Goal: Use online tool/utility: Utilize a website feature to perform a specific function

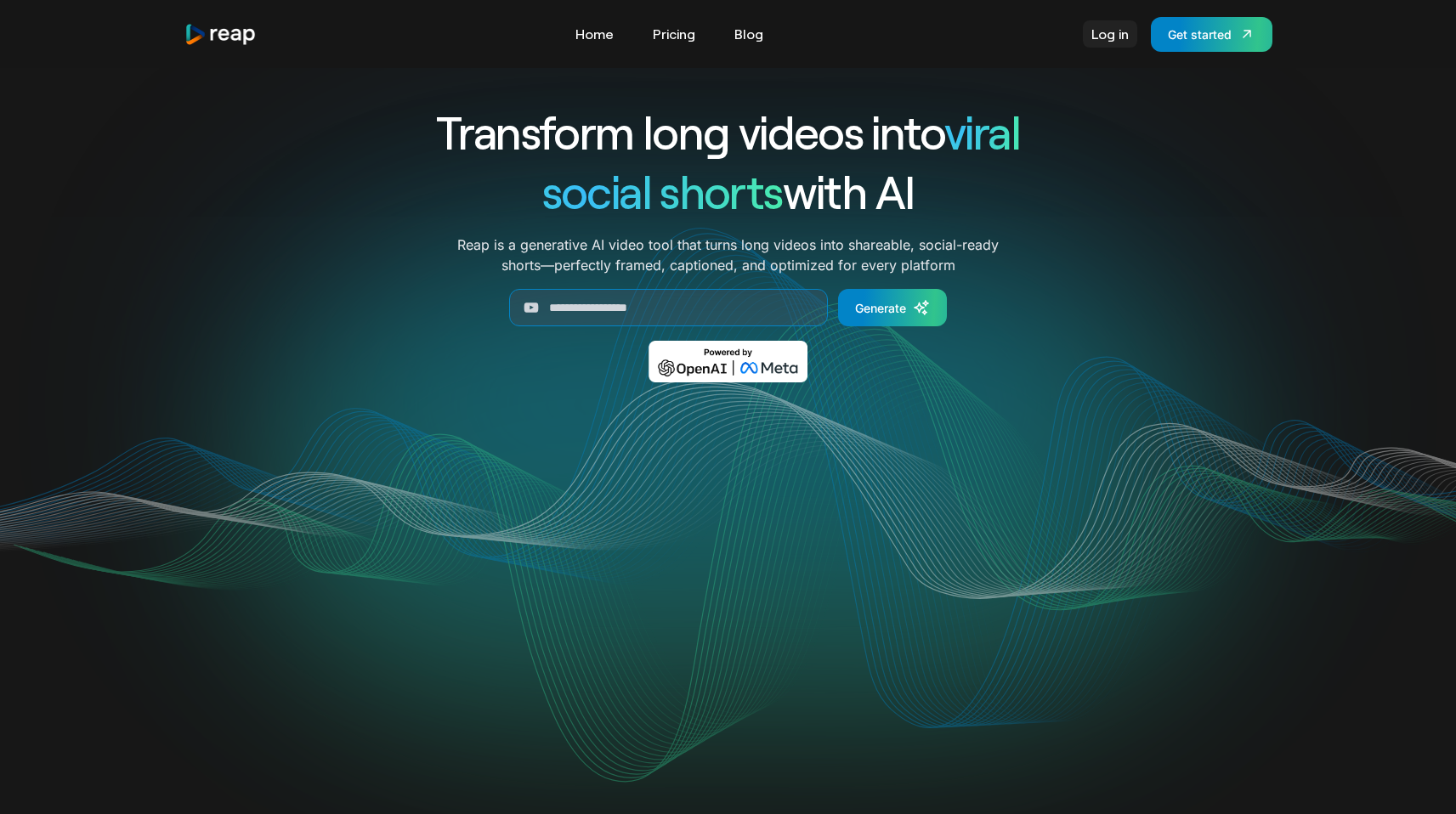
click at [1094, 32] on link "Log in" at bounding box center [1110, 34] width 54 height 27
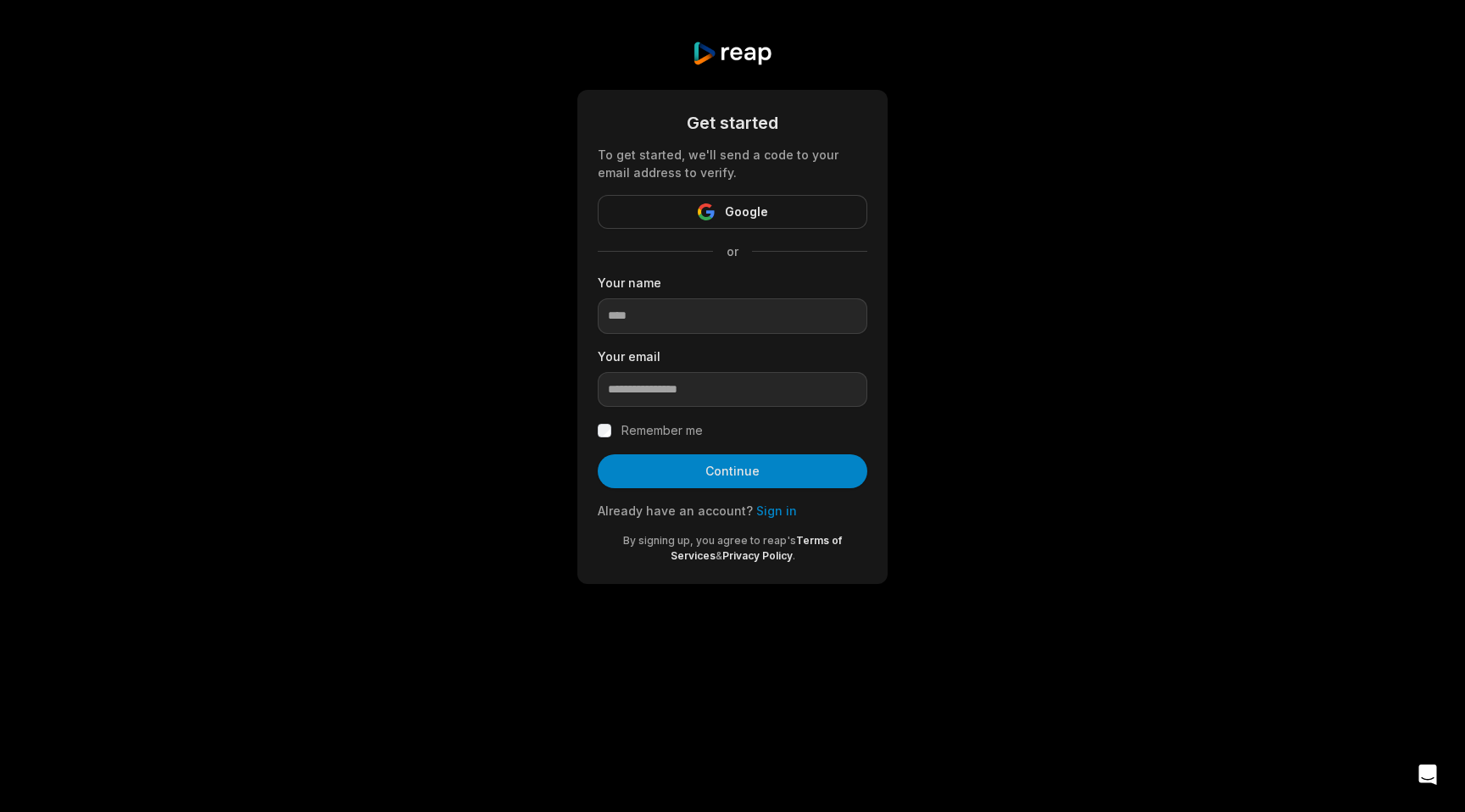
click at [718, 222] on button "Google" at bounding box center [732, 212] width 270 height 34
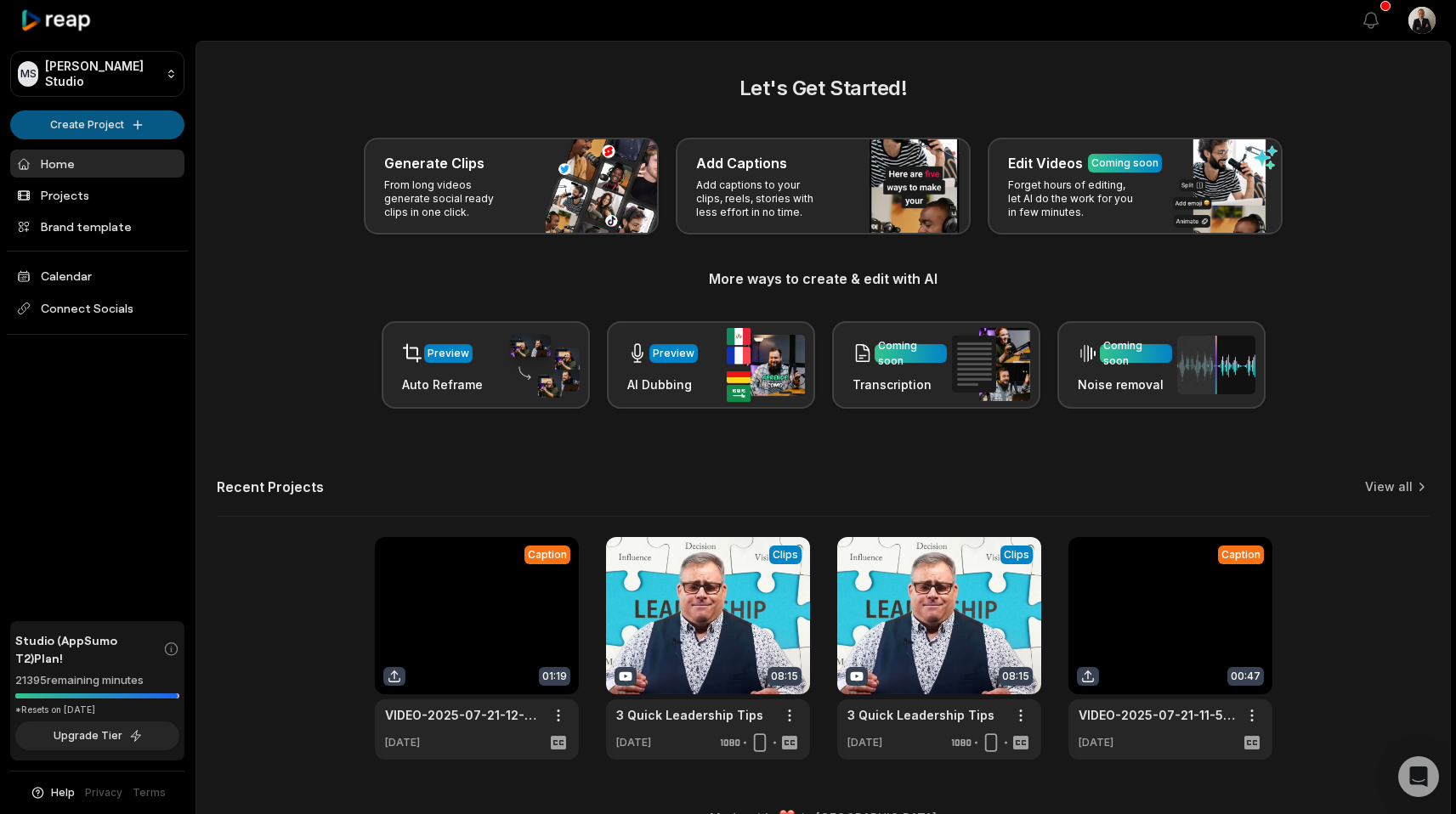
click at [128, 125] on html "MS Melvin's Studio Create Project Home Projects Brand template Calendar Connect…" at bounding box center [728, 407] width 1456 height 814
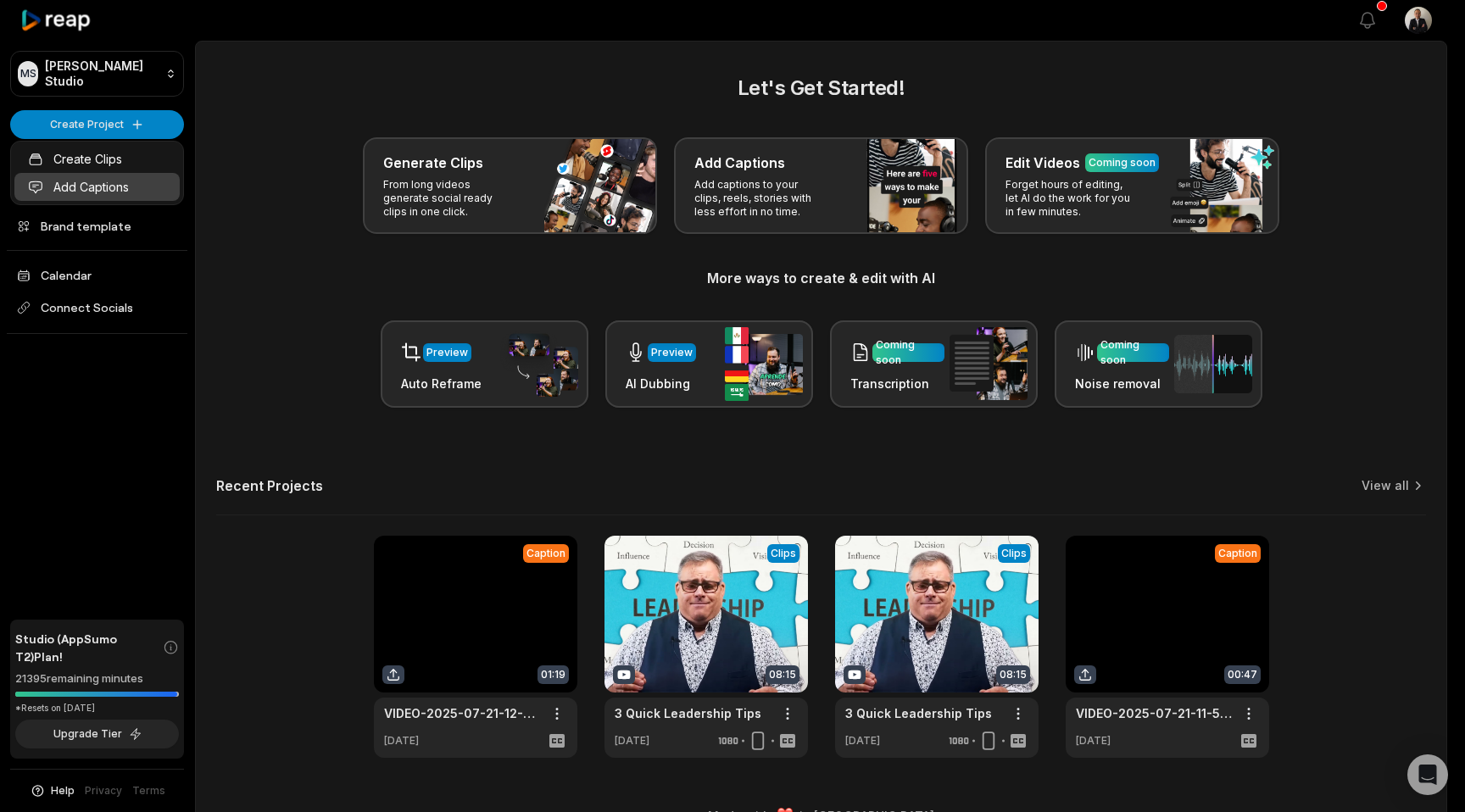
click at [118, 186] on link "Add Captions" at bounding box center [96, 187] width 165 height 28
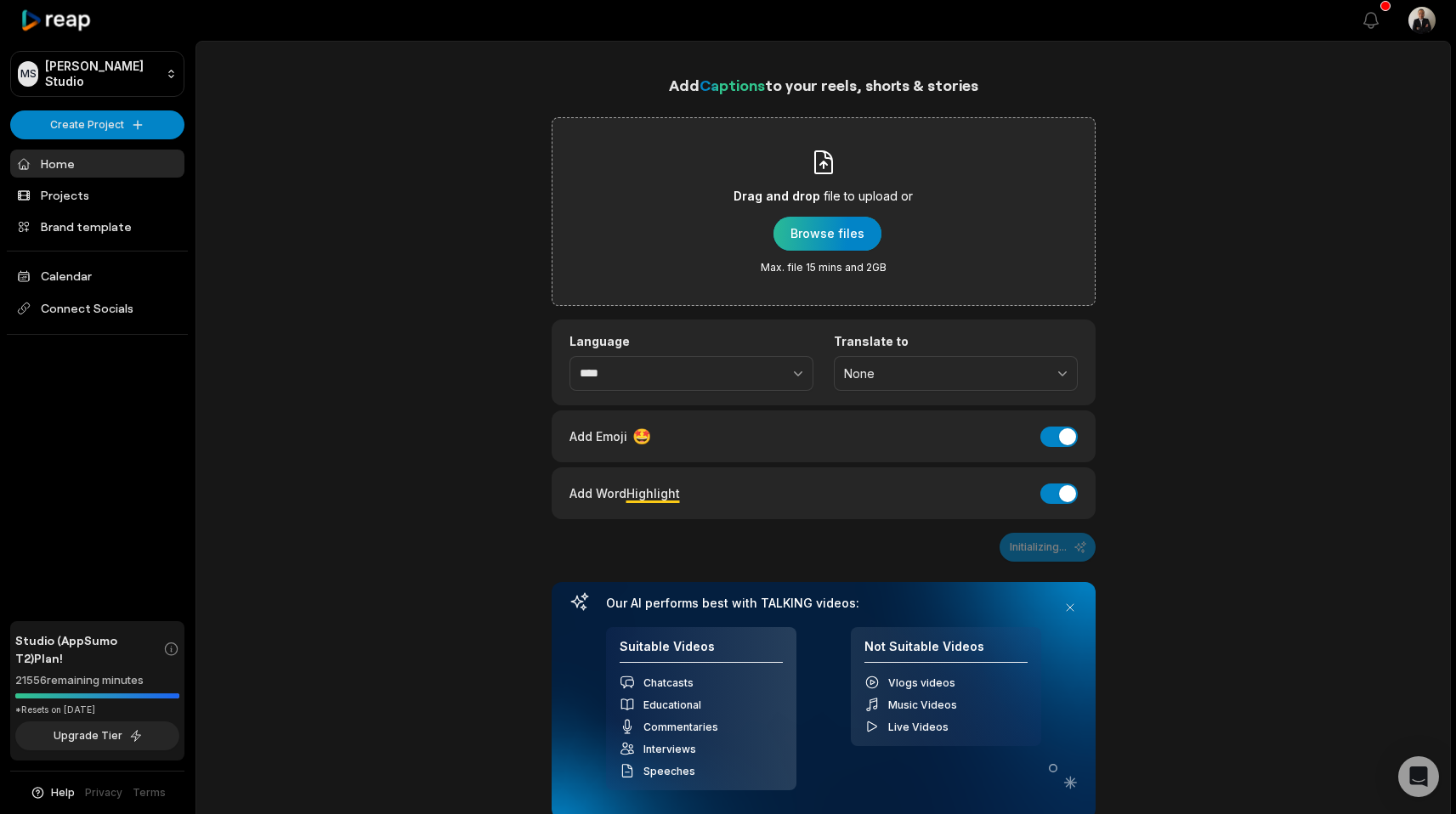
click at [850, 237] on div "button" at bounding box center [826, 234] width 108 height 34
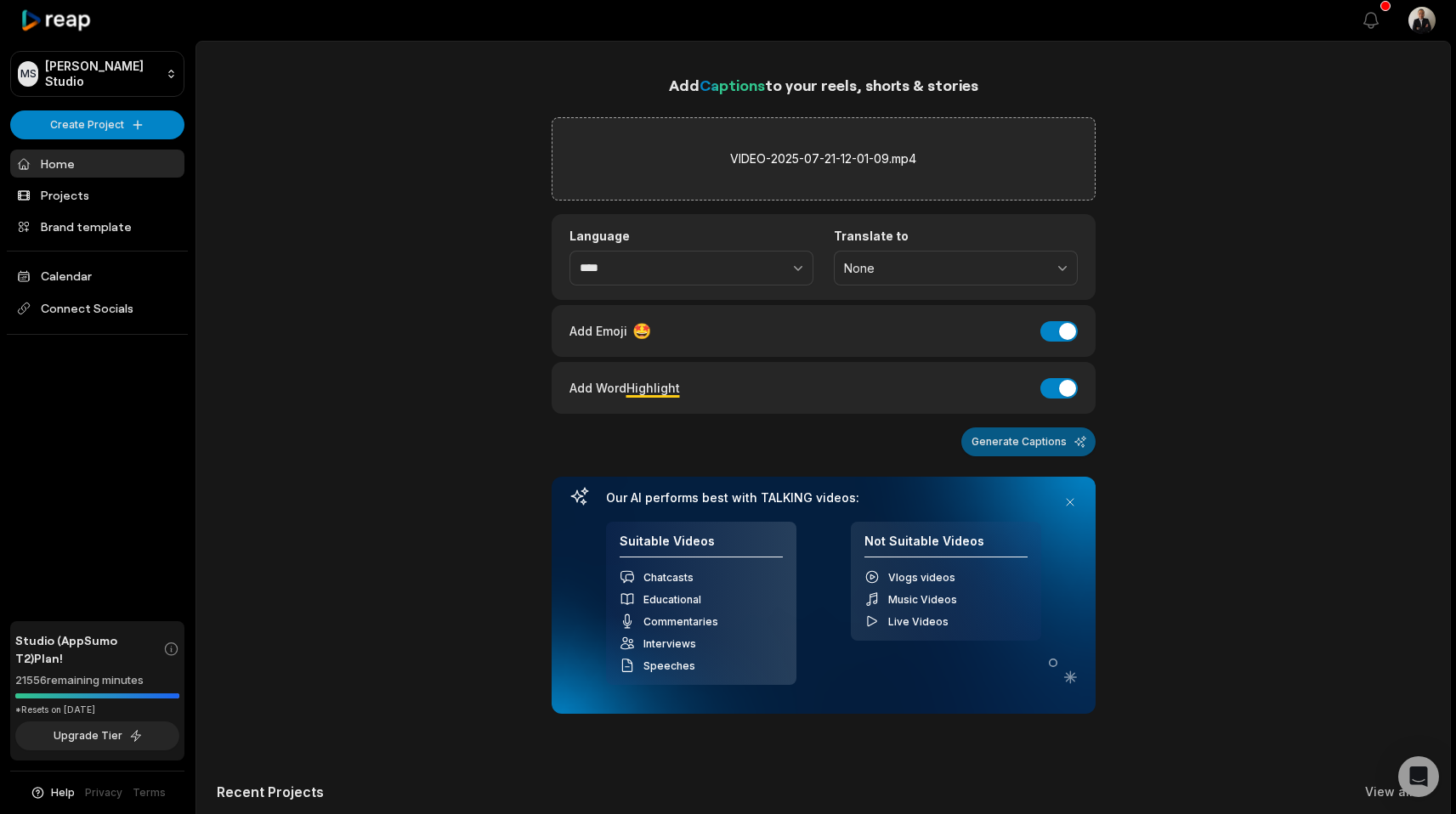
click at [1008, 440] on button "Generate Captions" at bounding box center [1027, 442] width 134 height 29
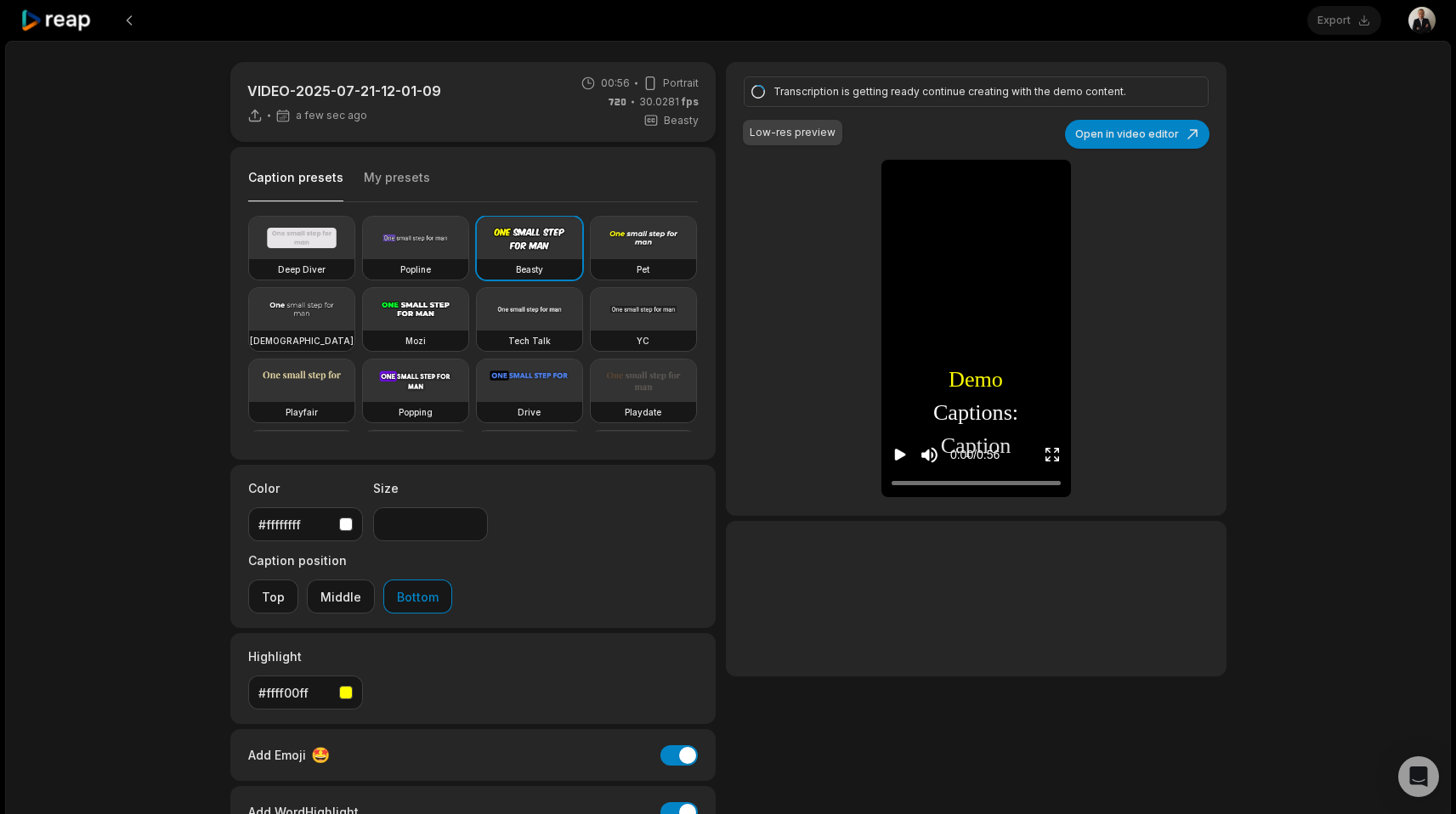
click at [355, 320] on video at bounding box center [301, 309] width 106 height 42
click at [355, 309] on video at bounding box center [301, 309] width 106 height 42
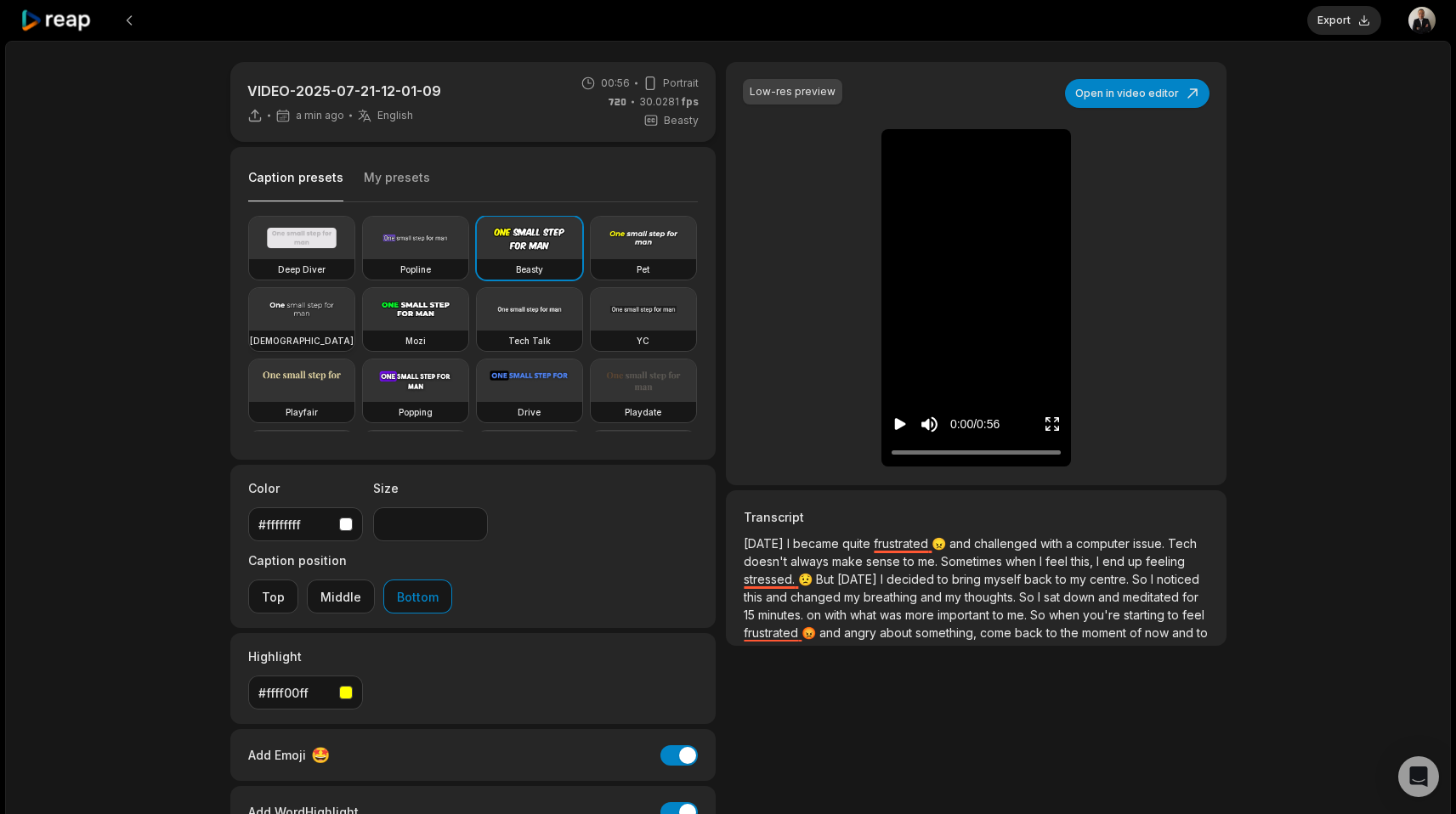
click at [355, 311] on video at bounding box center [301, 309] width 106 height 42
type input "**"
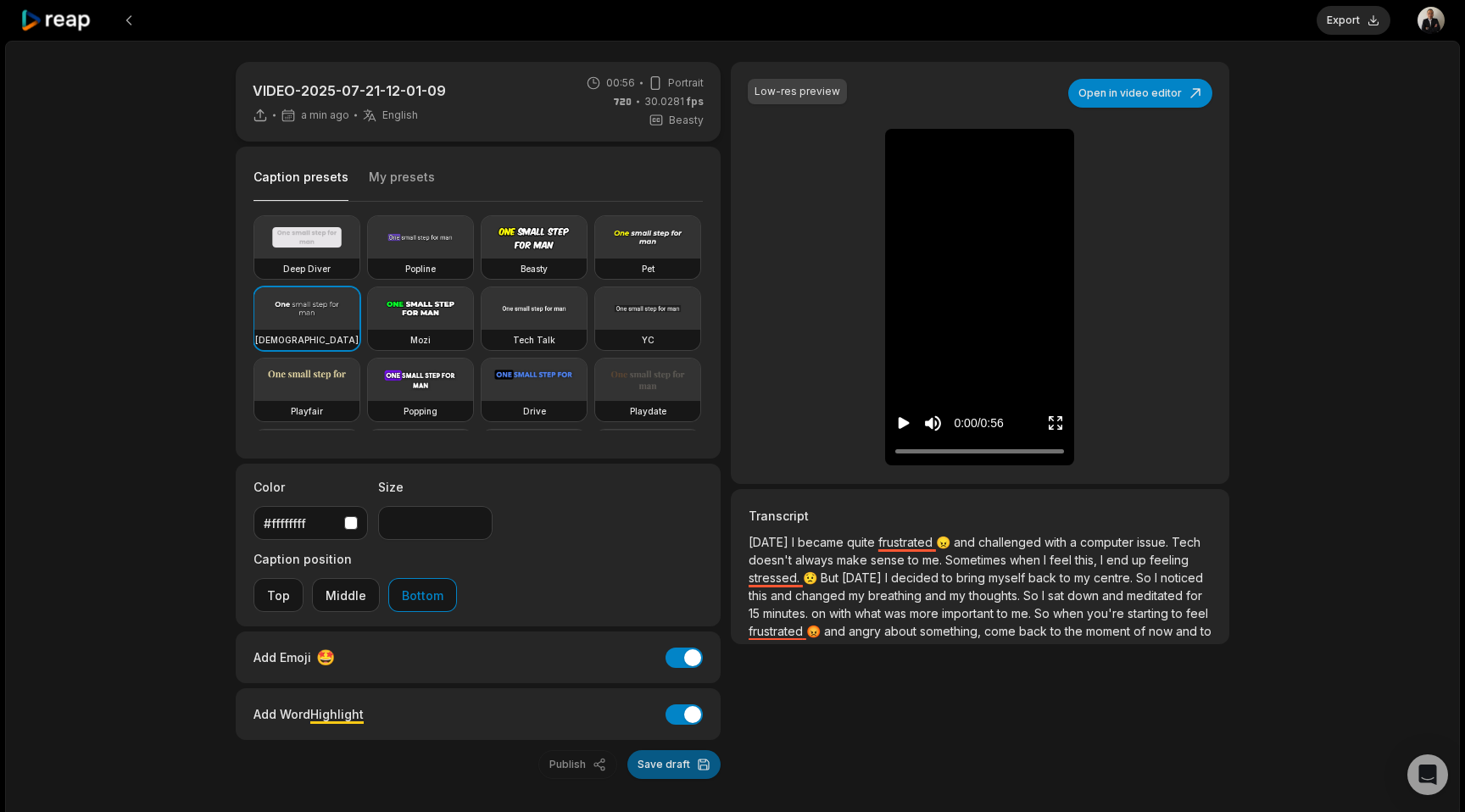
click at [668, 750] on button "Save draft" at bounding box center [674, 764] width 93 height 29
